Goal: Navigation & Orientation: Find specific page/section

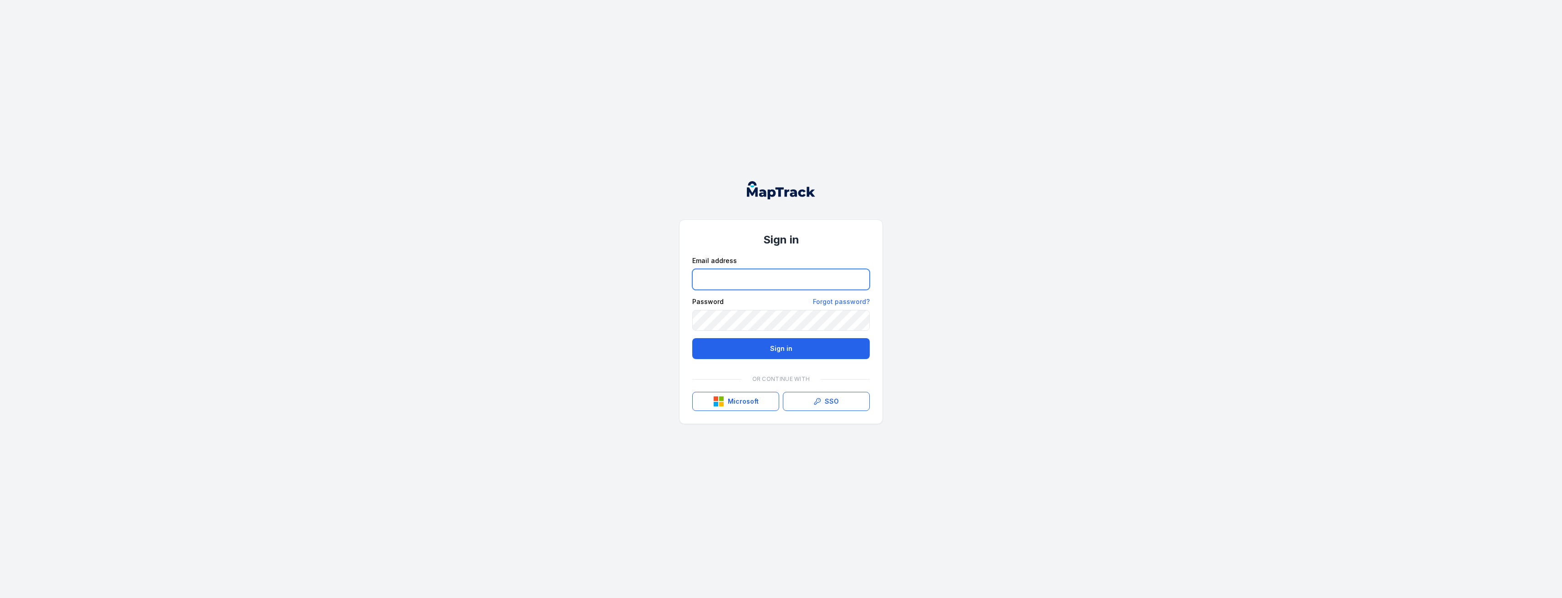
click at [728, 287] on input "email" at bounding box center [780, 279] width 177 height 21
type input "**********"
click at [842, 342] on button "Sign in" at bounding box center [780, 348] width 177 height 21
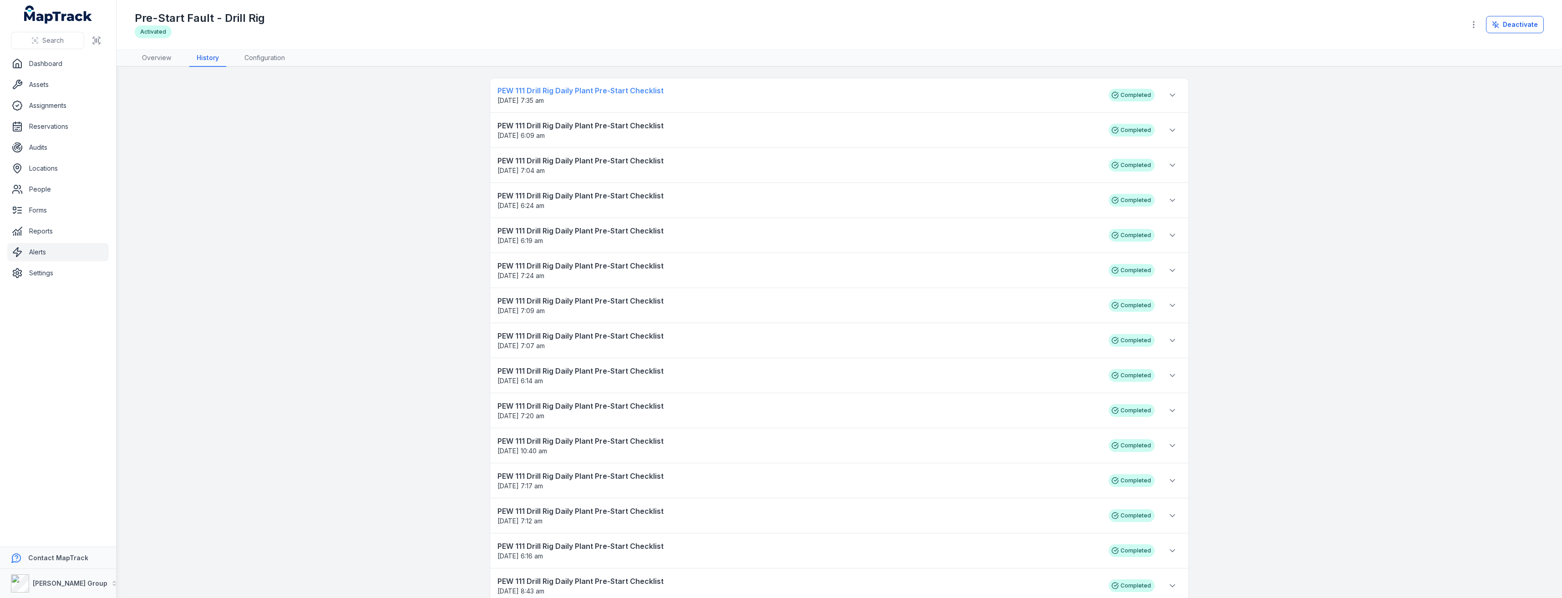
click at [624, 97] on span "[DATE] 7:35 am" at bounding box center [798, 100] width 602 height 9
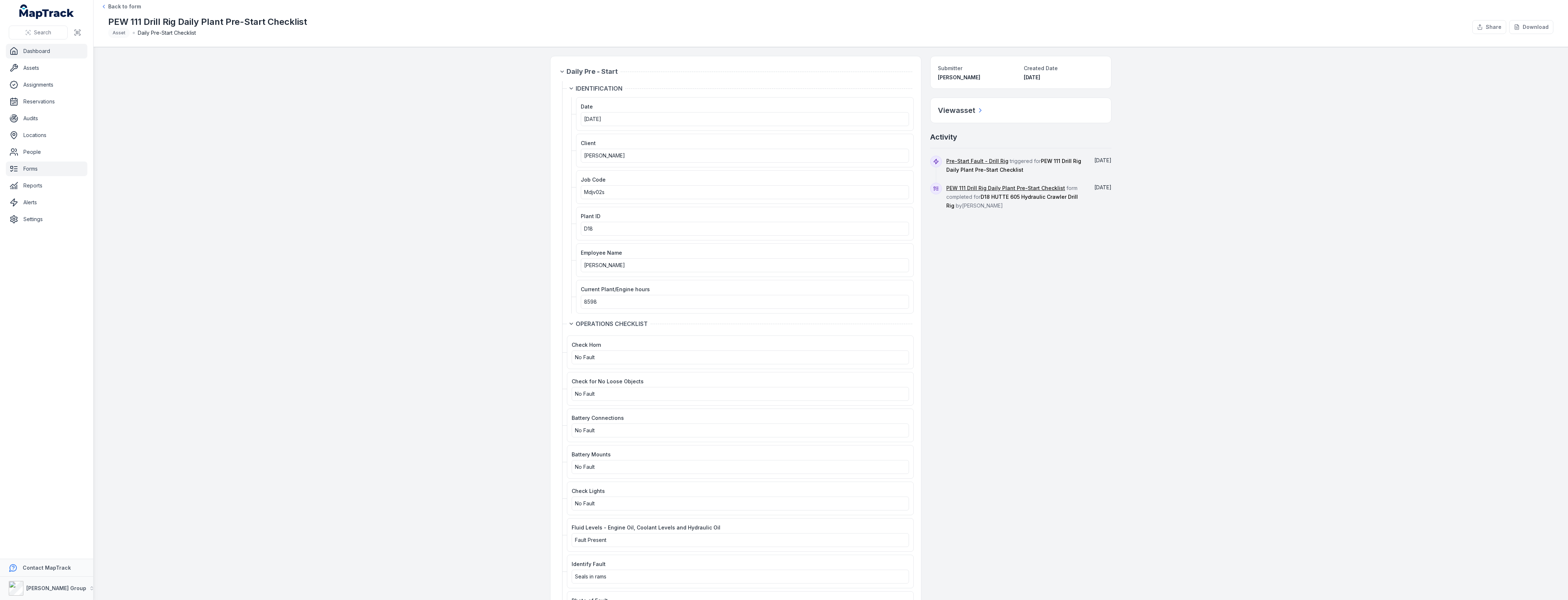
click at [34, 55] on link "Dashboard" at bounding box center [46, 51] width 81 height 14
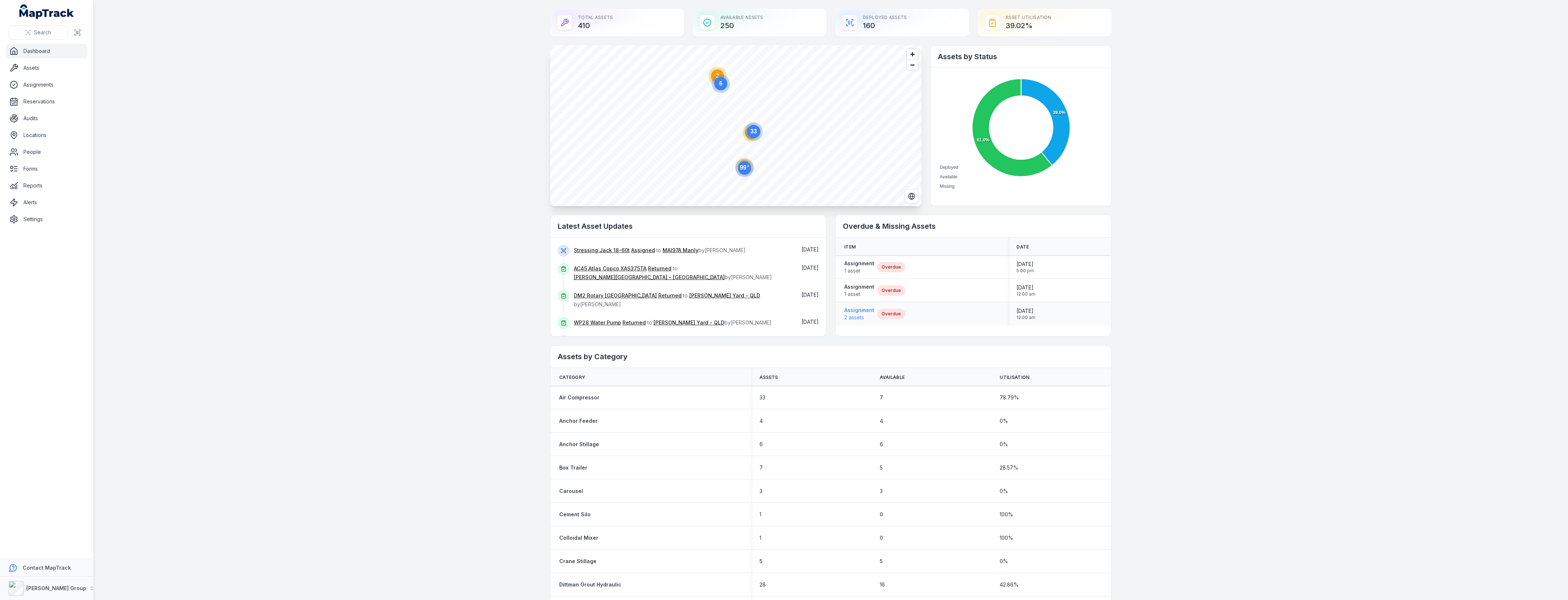
click at [869, 316] on span "2 assets" at bounding box center [859, 317] width 30 height 7
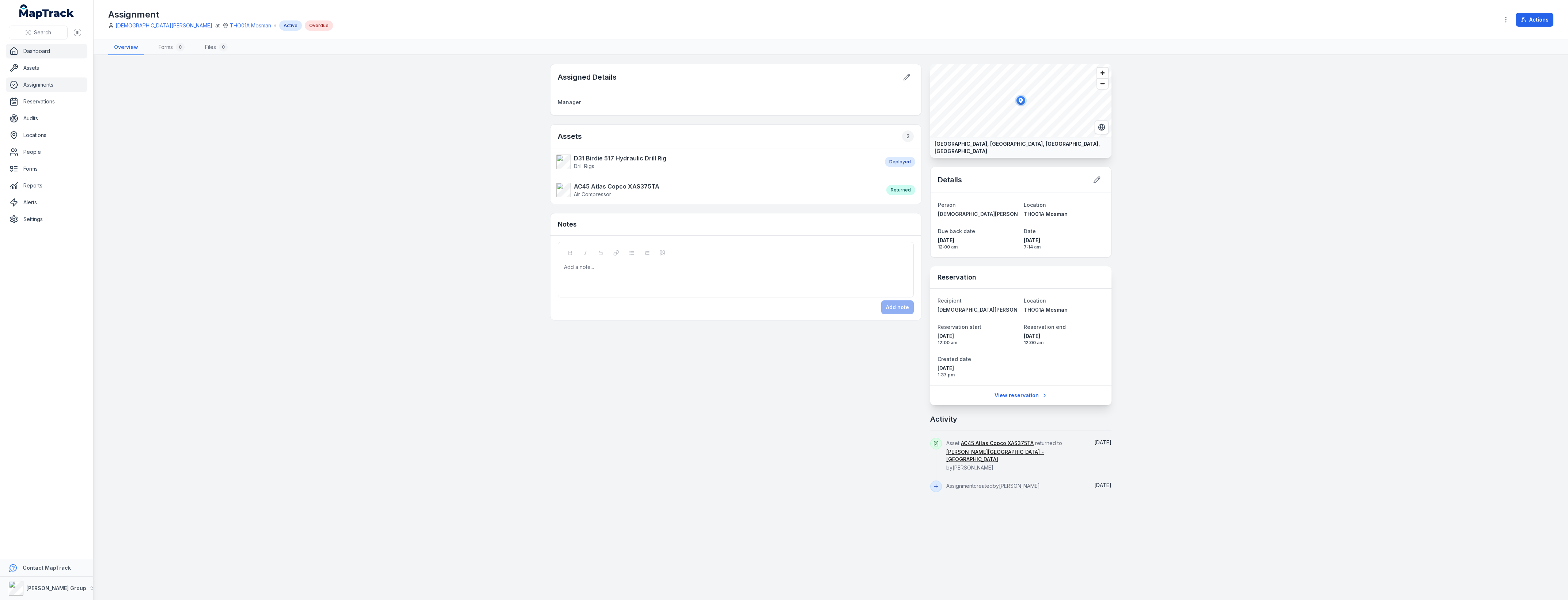
click at [46, 53] on link "Dashboard" at bounding box center [46, 51] width 81 height 14
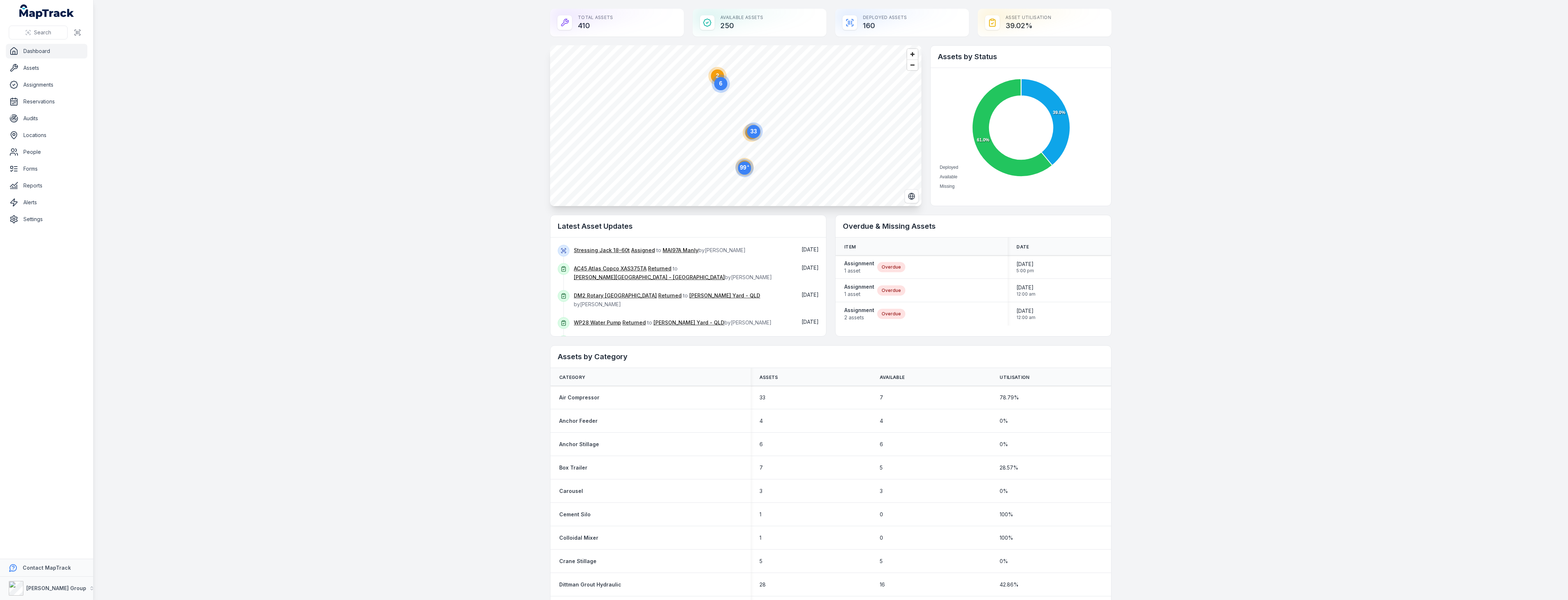
click at [750, 138] on circle at bounding box center [753, 132] width 13 height 13
click at [779, 182] on circle at bounding box center [781, 178] width 13 height 13
click at [889, 81] on ellipse "button" at bounding box center [893, 79] width 9 height 9
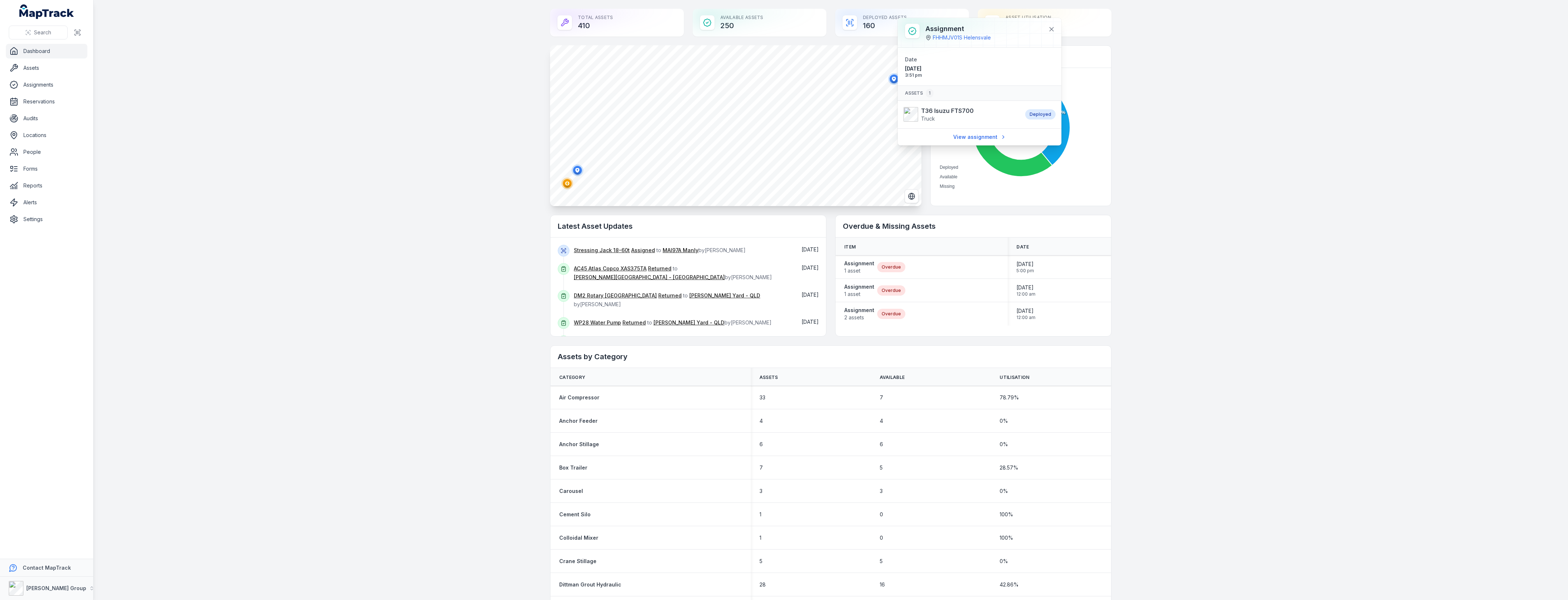
click at [577, 169] on ellipse "button" at bounding box center [577, 170] width 9 height 9
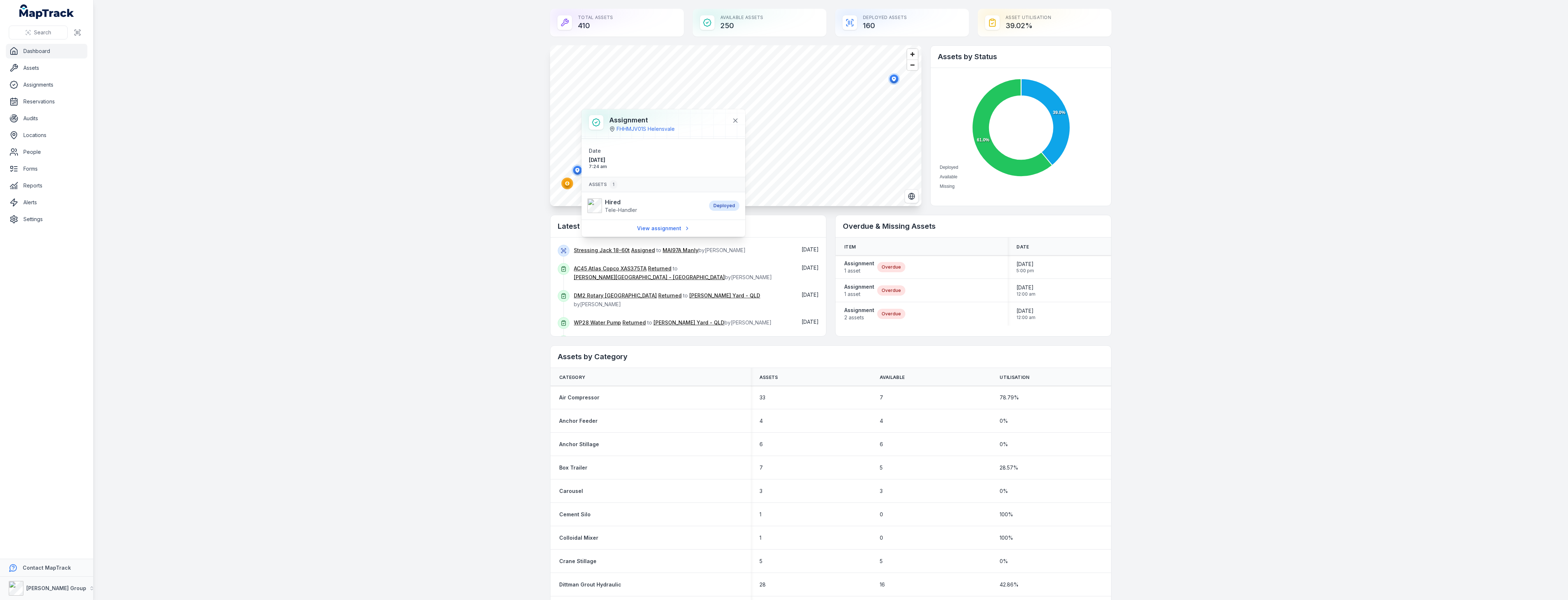
click at [563, 185] on ellipse "button" at bounding box center [567, 183] width 9 height 9
click at [27, 210] on ul "Dashboard Assets Assignments Reservations Audits Locations People Forms Reports…" at bounding box center [46, 135] width 81 height 182
click at [31, 221] on link "Settings" at bounding box center [46, 219] width 81 height 14
